Goal: Task Accomplishment & Management: Use online tool/utility

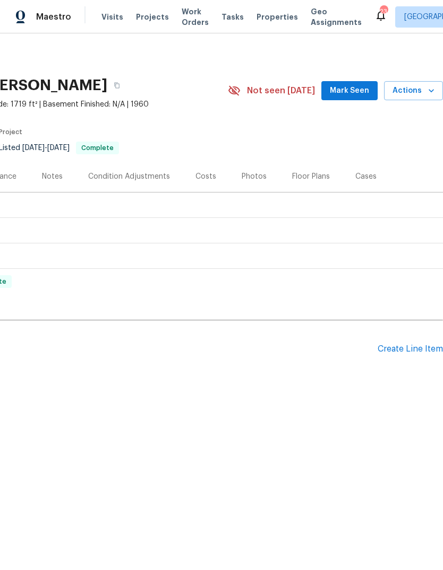
click at [356, 93] on span "Mark Seen" at bounding box center [348, 90] width 39 height 13
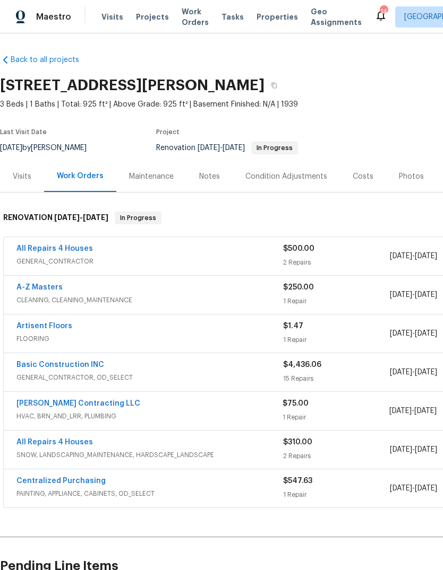
click at [72, 252] on link "All Repairs 4 Houses" at bounding box center [54, 248] width 76 height 7
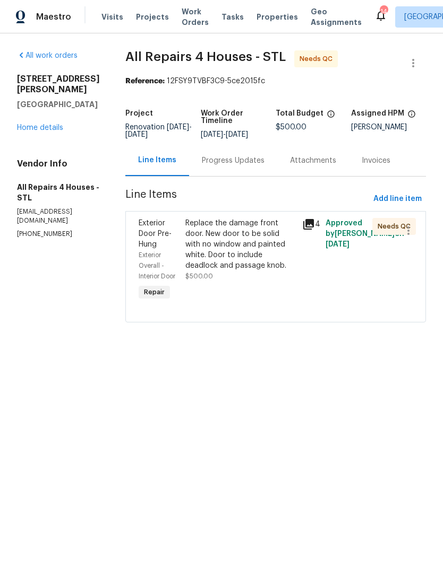
click at [259, 262] on div "Replace the damage front door. New door to be solid with no window and painted …" at bounding box center [240, 244] width 110 height 53
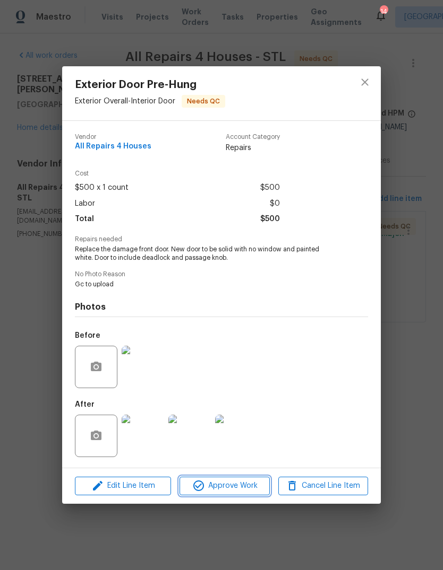
click at [248, 489] on span "Approve Work" at bounding box center [224, 486] width 83 height 13
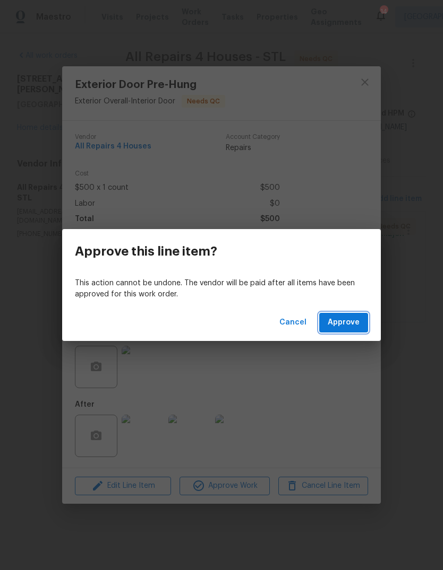
click at [359, 320] on button "Approve" at bounding box center [343, 323] width 49 height 20
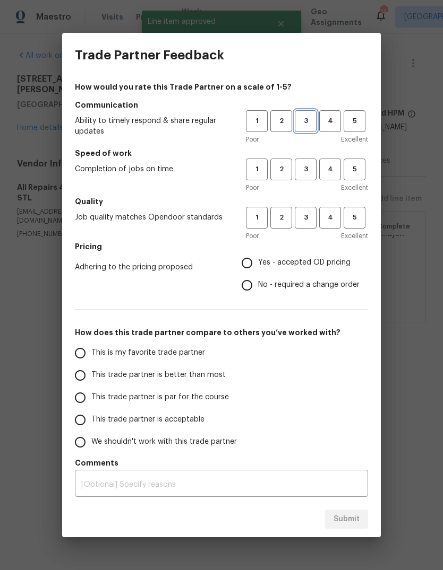
click at [309, 113] on button "3" at bounding box center [305, 121] width 22 height 22
click at [305, 168] on span "3" at bounding box center [306, 169] width 20 height 12
click at [316, 220] on button "3" at bounding box center [305, 218] width 22 height 22
click at [297, 269] on label "Yes - accepted OD pricing" at bounding box center [298, 263] width 124 height 22
click at [258, 269] on input "Yes - accepted OD pricing" at bounding box center [247, 263] width 22 height 22
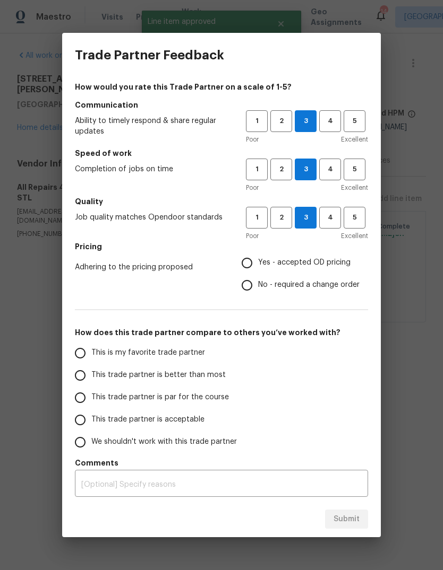
radio input "true"
click at [214, 386] on label "This trade partner is better than most" at bounding box center [153, 376] width 168 height 22
click at [91, 386] on input "This trade partner is better than most" at bounding box center [80, 376] width 22 height 22
click at [351, 526] on button "Submit" at bounding box center [346, 520] width 43 height 20
radio input "true"
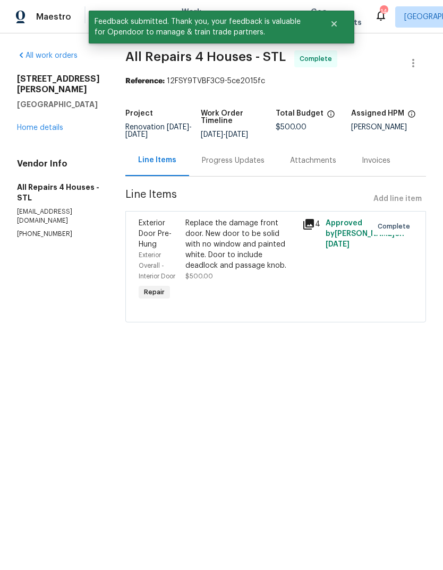
click at [59, 124] on link "Home details" at bounding box center [40, 127] width 46 height 7
